Goal: Task Accomplishment & Management: Use online tool/utility

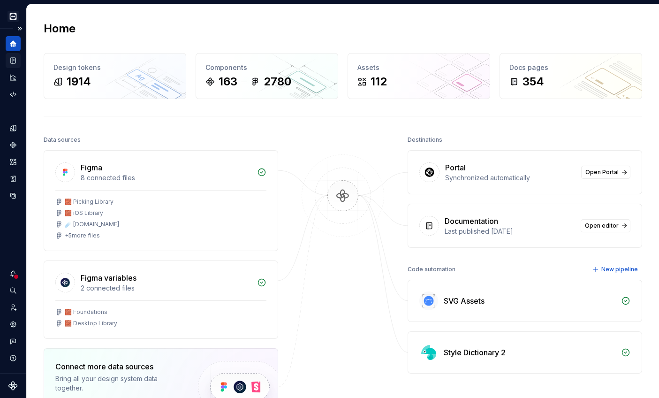
click at [16, 61] on icon "Documentation" at bounding box center [13, 60] width 8 height 8
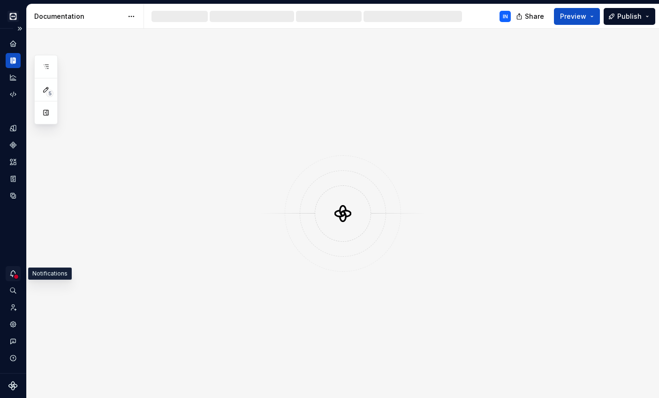
click at [12, 276] on icon "Notifications" at bounding box center [13, 273] width 6 height 6
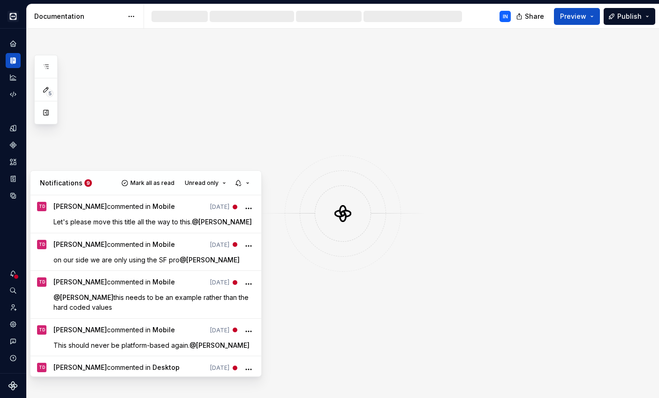
click at [12, 126] on html "Cobalt IN Design system data Documentation IN Share Preview Publish 5 Pages Cha…" at bounding box center [329, 199] width 659 height 398
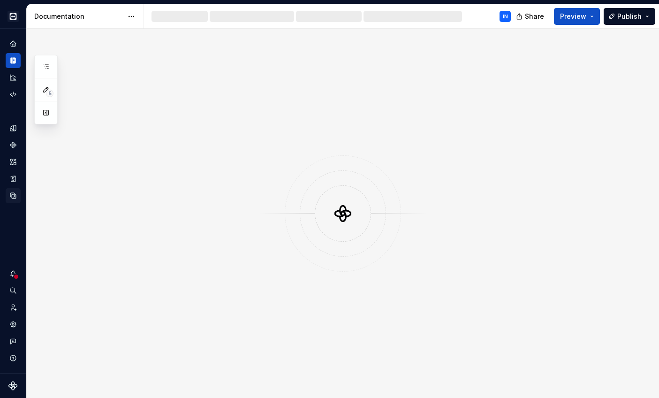
click at [12, 196] on icon "Data sources" at bounding box center [13, 196] width 6 height 6
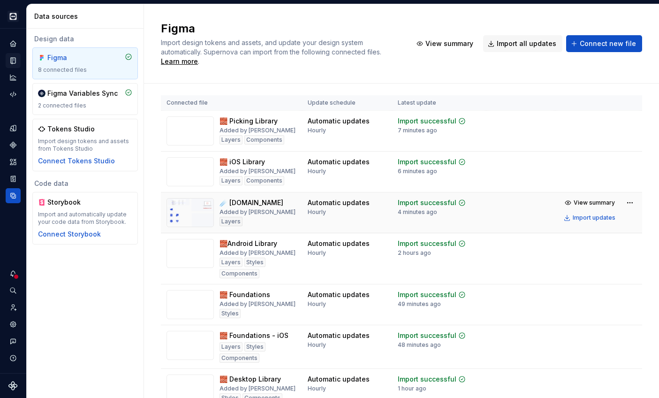
scroll to position [3, 0]
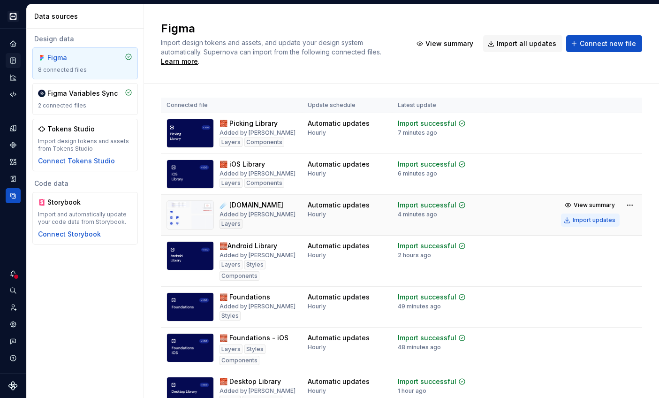
click at [571, 213] on button "Import updates" at bounding box center [590, 219] width 59 height 13
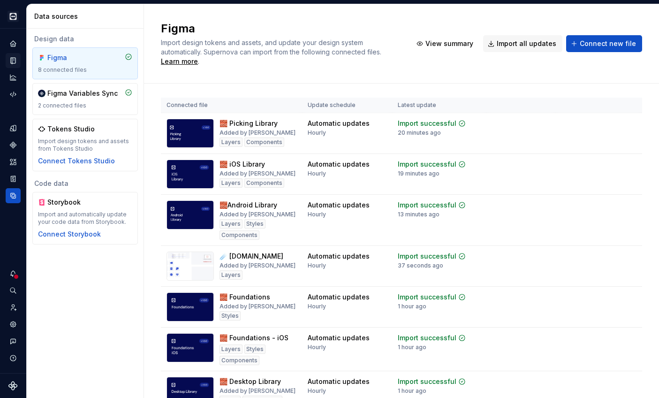
click at [10, 58] on icon "Documentation" at bounding box center [13, 60] width 8 height 8
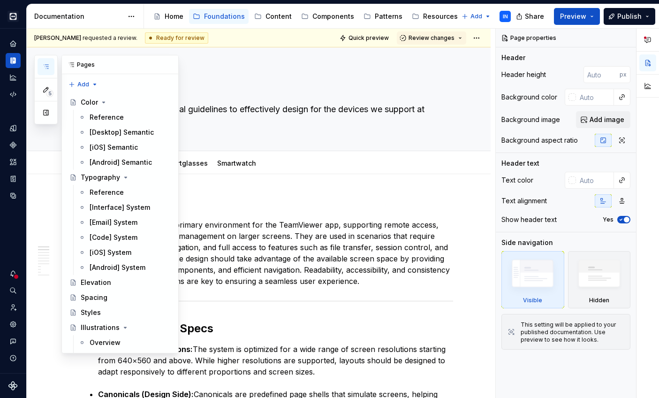
click at [47, 67] on icon "button" at bounding box center [46, 67] width 5 height 4
click at [167, 15] on div "Home" at bounding box center [174, 16] width 19 height 9
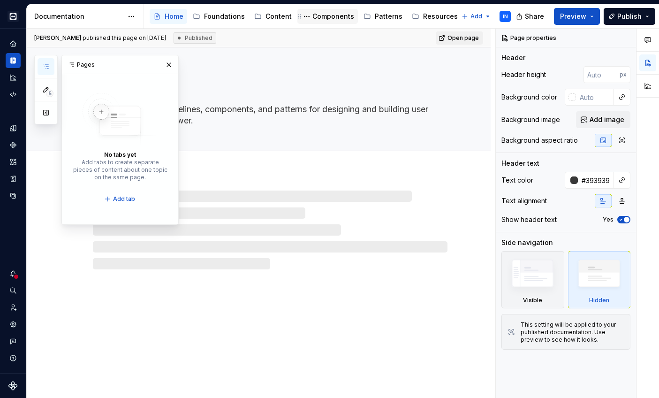
click at [322, 17] on div "Components" at bounding box center [333, 16] width 42 height 9
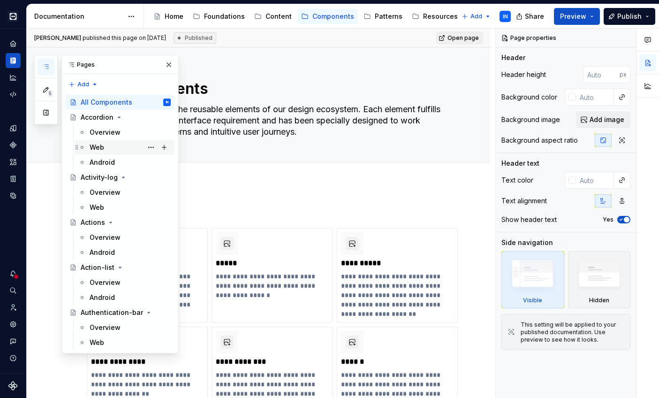
click at [99, 144] on div "Web" at bounding box center [97, 147] width 15 height 9
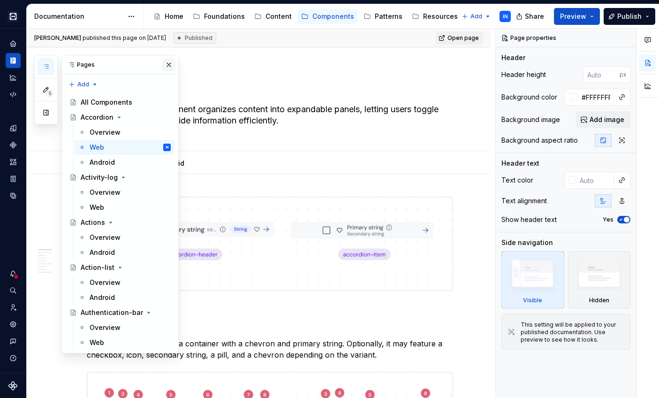
click at [169, 61] on button "button" at bounding box center [168, 64] width 13 height 13
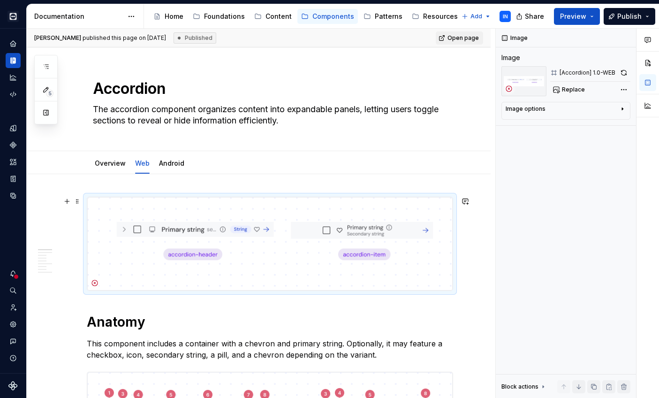
click at [189, 230] on img at bounding box center [270, 243] width 366 height 93
type textarea "*"
